Goal: Use online tool/utility: Utilize a website feature to perform a specific function

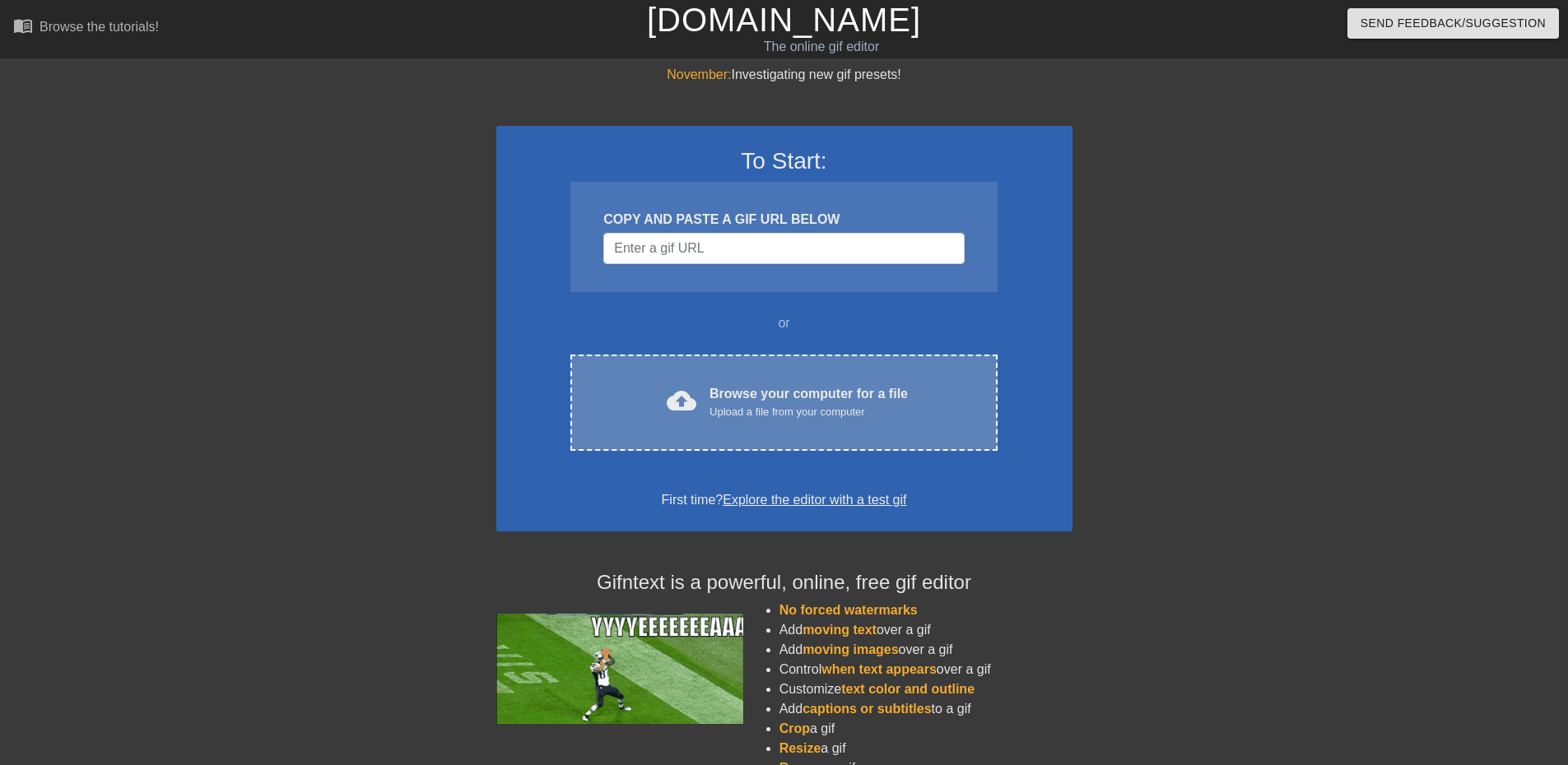
click at [791, 405] on div "Upload a file from your computer" at bounding box center [809, 413] width 198 height 17
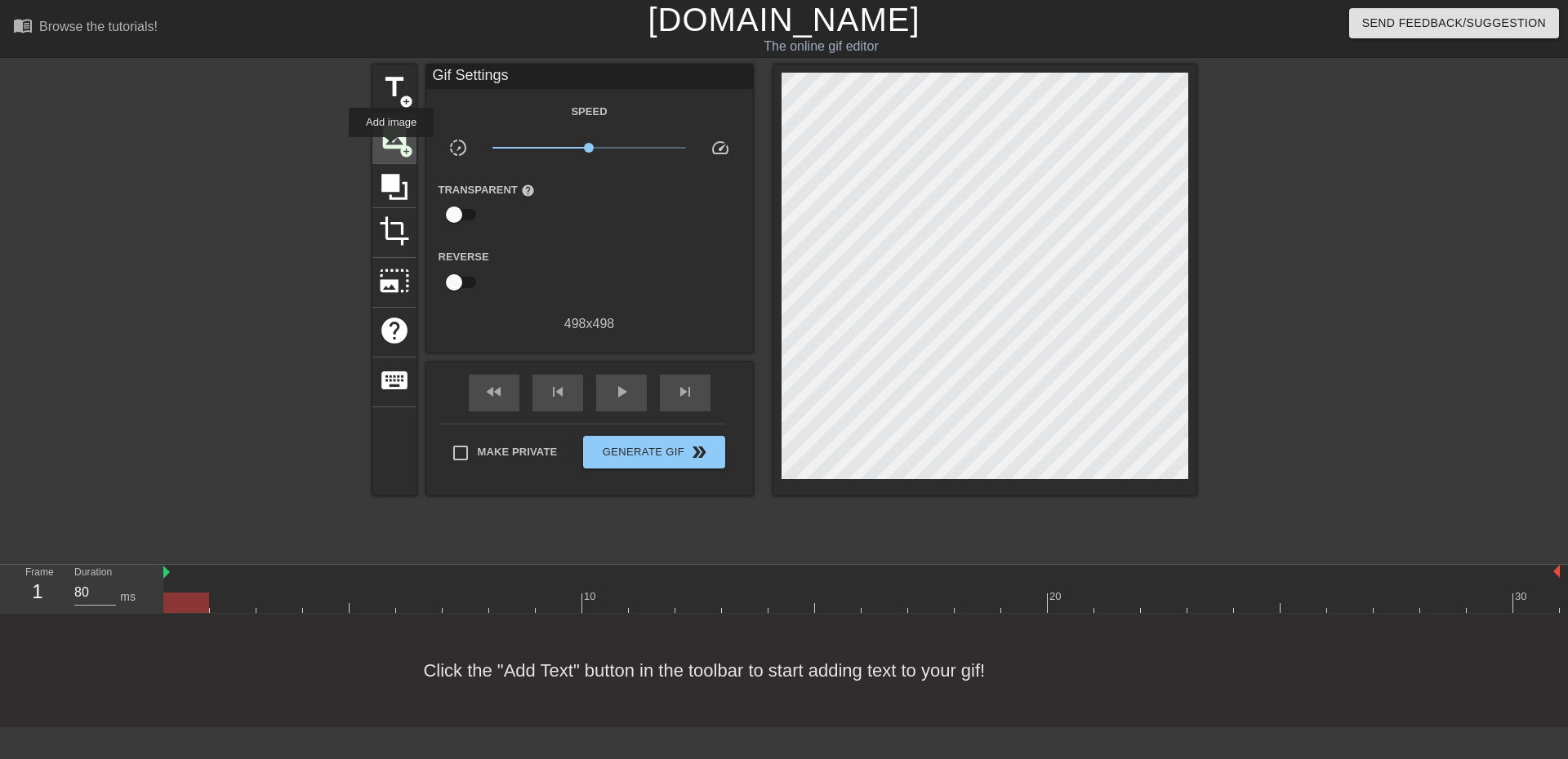
click at [391, 149] on span "image" at bounding box center [395, 137] width 31 height 31
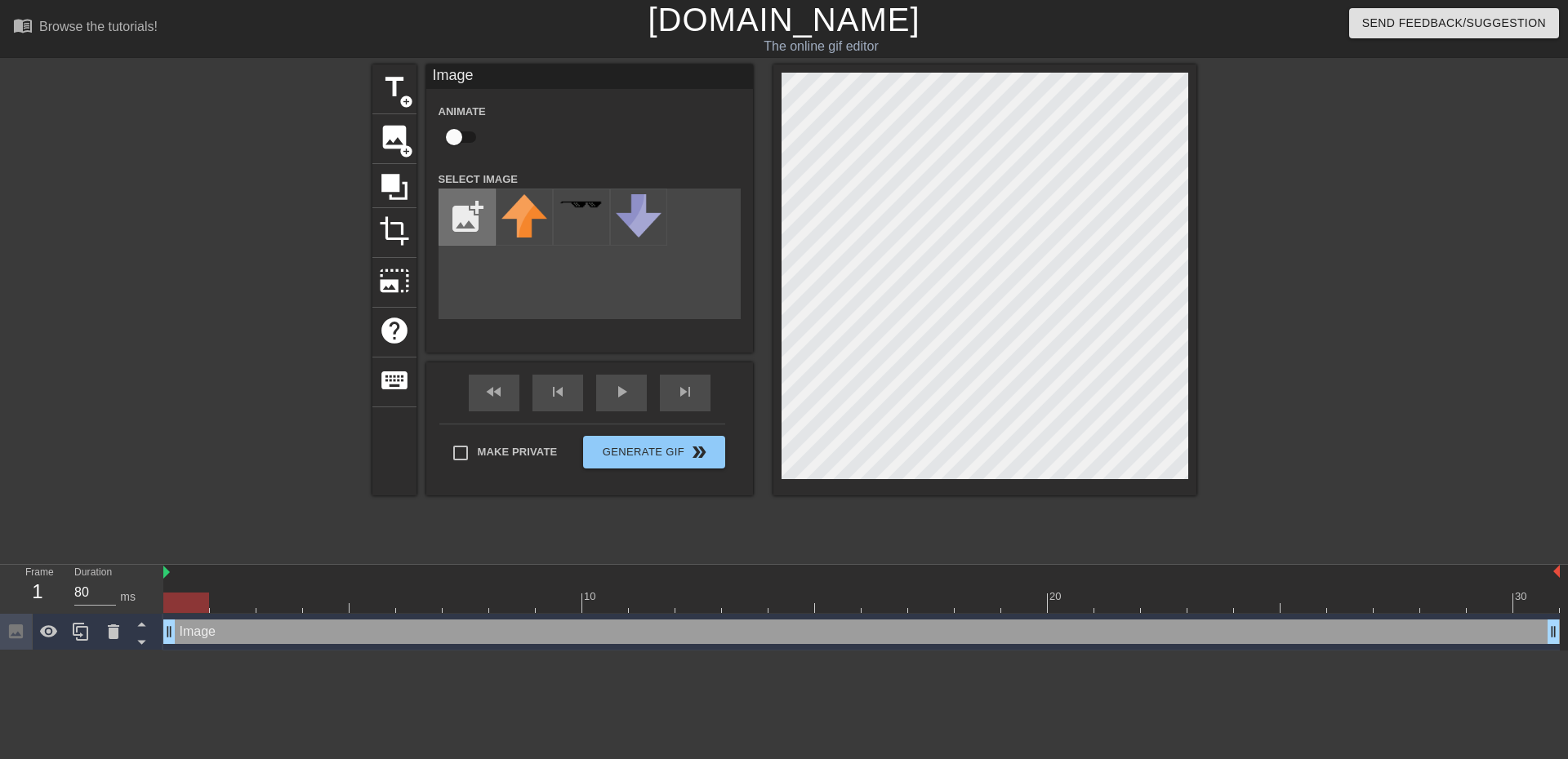
click at [457, 212] on input "file" at bounding box center [467, 217] width 56 height 56
type input "C:\fakepath\[PERSON_NAME].png"
click at [520, 220] on img at bounding box center [524, 219] width 46 height 49
click at [769, 75] on div "title add_circle image add_circle crop photo_size_select_large help keyboard Im…" at bounding box center [784, 280] width 824 height 431
click at [1198, 496] on div "title add_circle image add_circle crop photo_size_select_large help keyboard Im…" at bounding box center [784, 309] width 1568 height 490
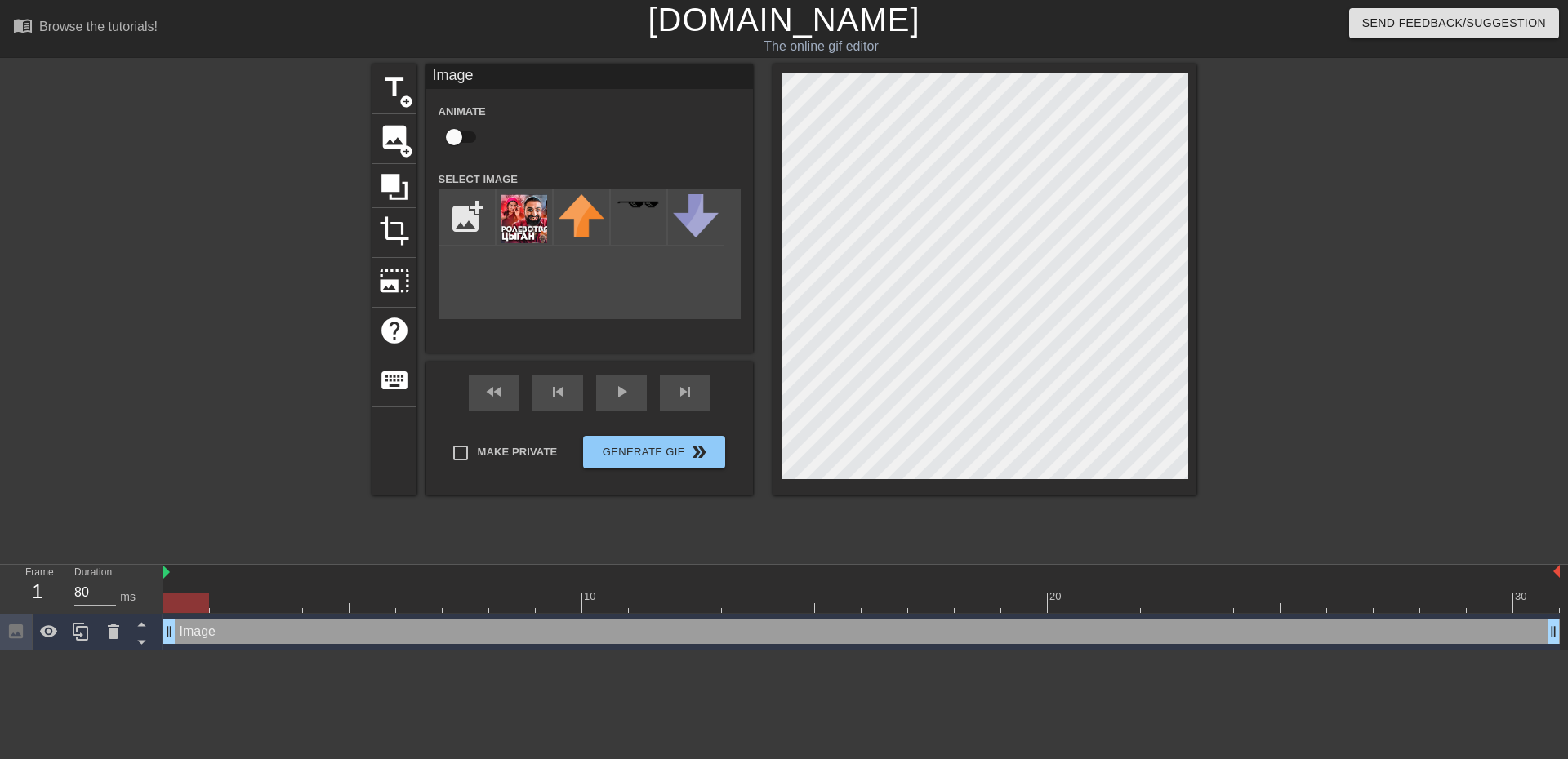
click at [194, 600] on div at bounding box center [186, 602] width 46 height 21
click at [179, 598] on div at bounding box center [186, 602] width 46 height 21
click at [226, 629] on div "Image drag_handle drag_handle" at bounding box center [862, 632] width 1397 height 25
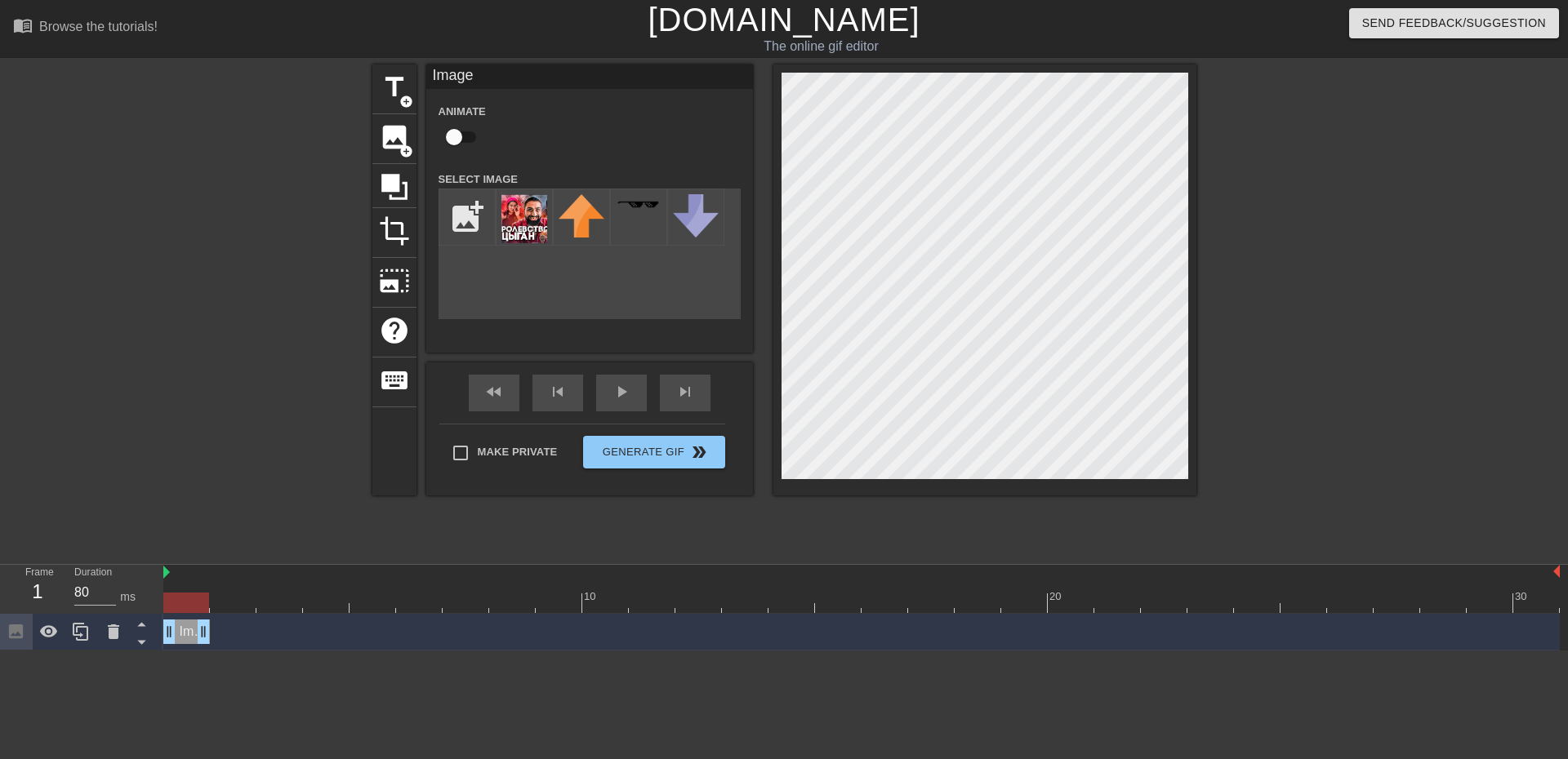
drag, startPoint x: 1552, startPoint y: 628, endPoint x: 158, endPoint y: 619, distance: 1394.0
click at [161, 619] on div "Frame 1 Duration 80 ms 10 20 30 Image drag_handle drag_handle" at bounding box center [784, 608] width 1568 height 85
drag, startPoint x: 206, startPoint y: 633, endPoint x: 92, endPoint y: 647, distance: 114.9
click at [92, 647] on div "Frame 1 Duration 80 ms 10 20 30 Image drag_handle drag_handle" at bounding box center [784, 608] width 1568 height 85
click at [626, 453] on span "Generate Gif double_arrow" at bounding box center [653, 452] width 128 height 20
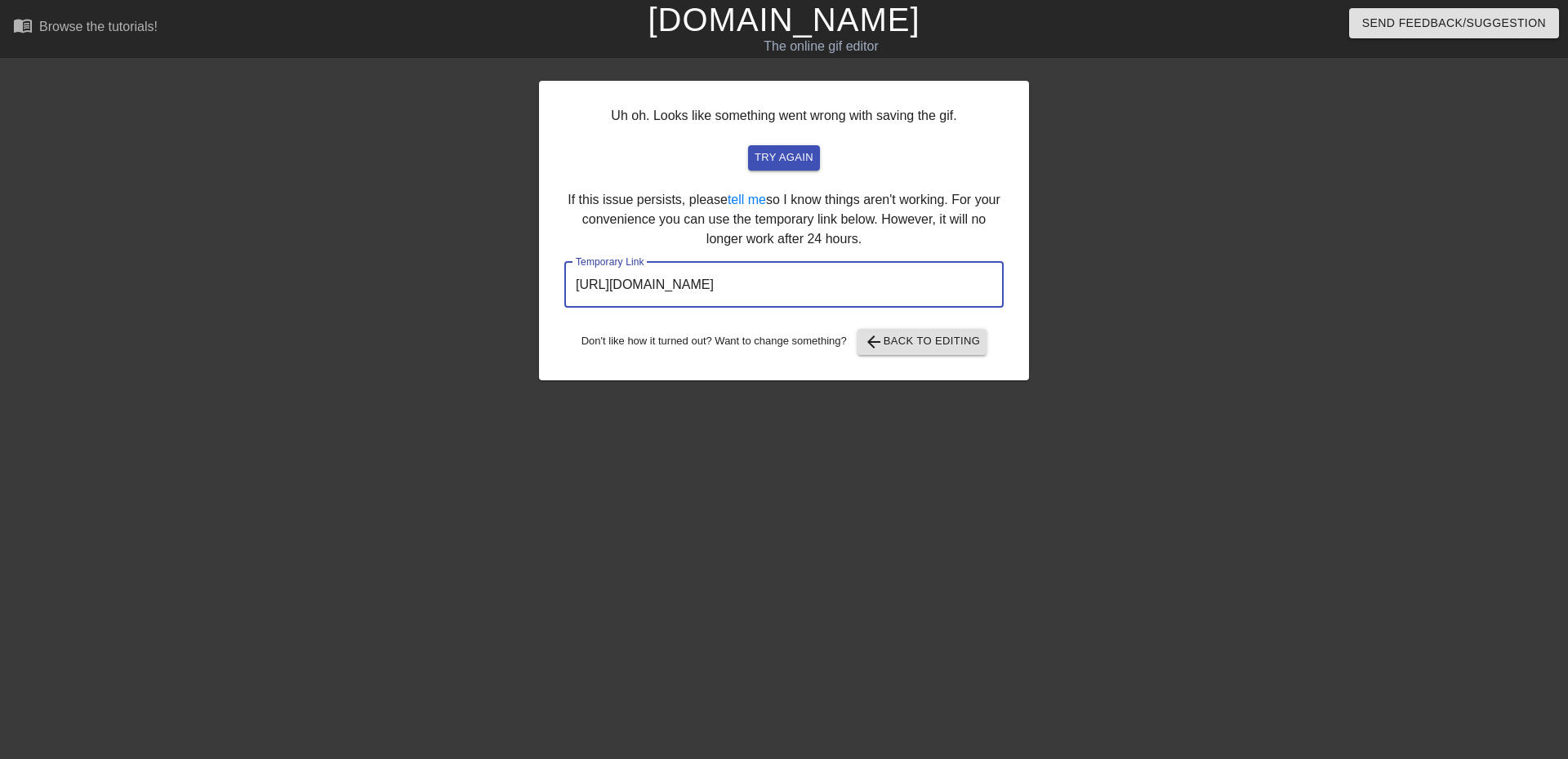
drag, startPoint x: 928, startPoint y: 290, endPoint x: 478, endPoint y: 273, distance: 450.3
click at [478, 273] on div "Uh oh. Looks like something went wrong with saving the gif. try again If this i…" at bounding box center [784, 309] width 1568 height 490
